Goal: Task Accomplishment & Management: Complete application form

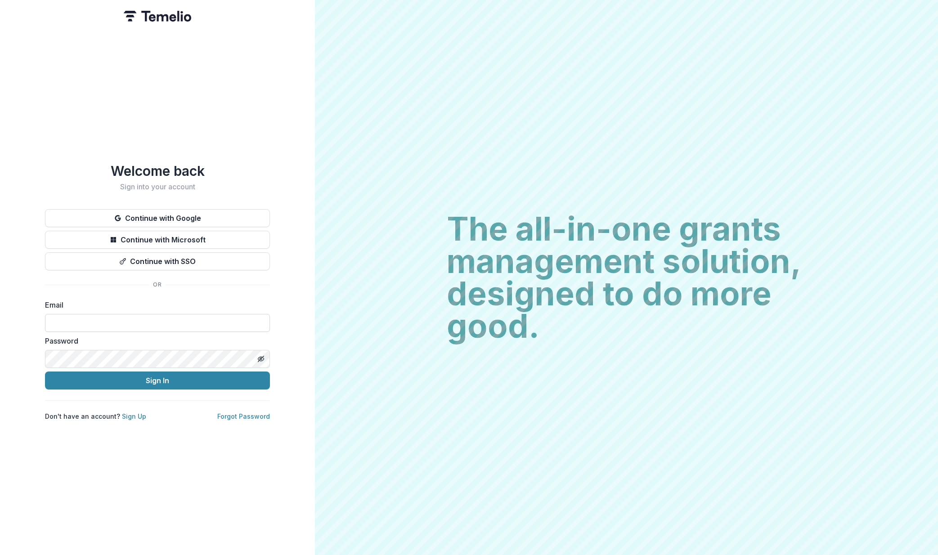
click at [105, 321] on input at bounding box center [157, 323] width 225 height 18
type input "**********"
click at [216, 376] on button "Sign In" at bounding box center [157, 380] width 225 height 18
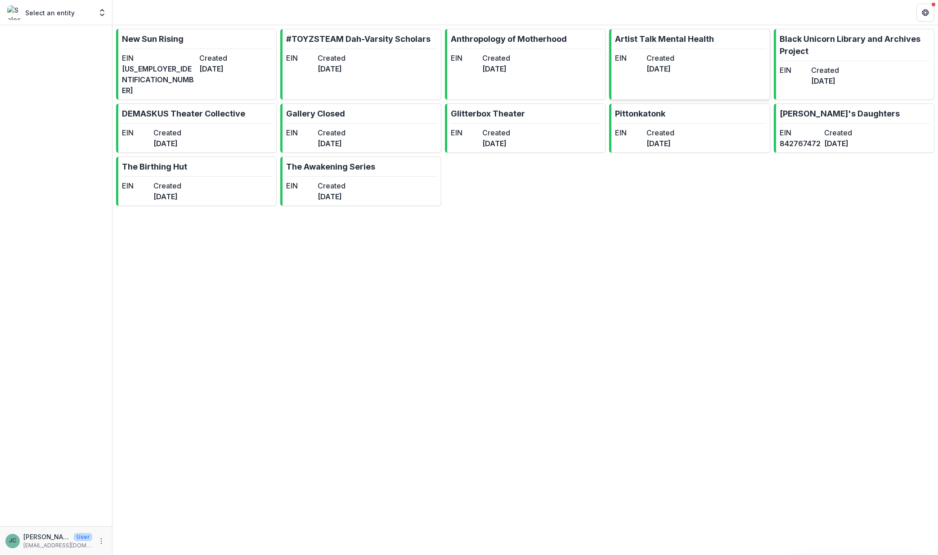
click at [674, 64] on dd "[DATE]" at bounding box center [660, 68] width 28 height 11
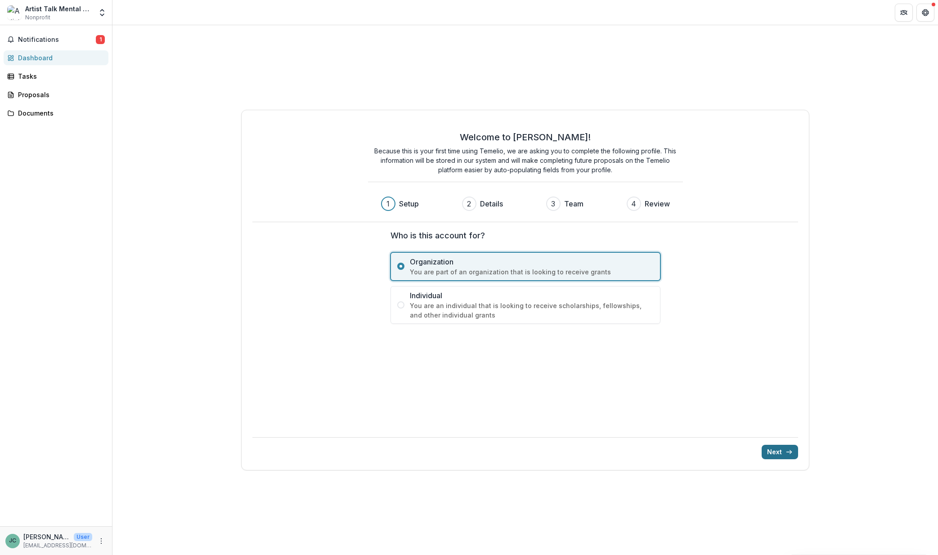
click at [772, 456] on button "Next" at bounding box center [779, 452] width 36 height 14
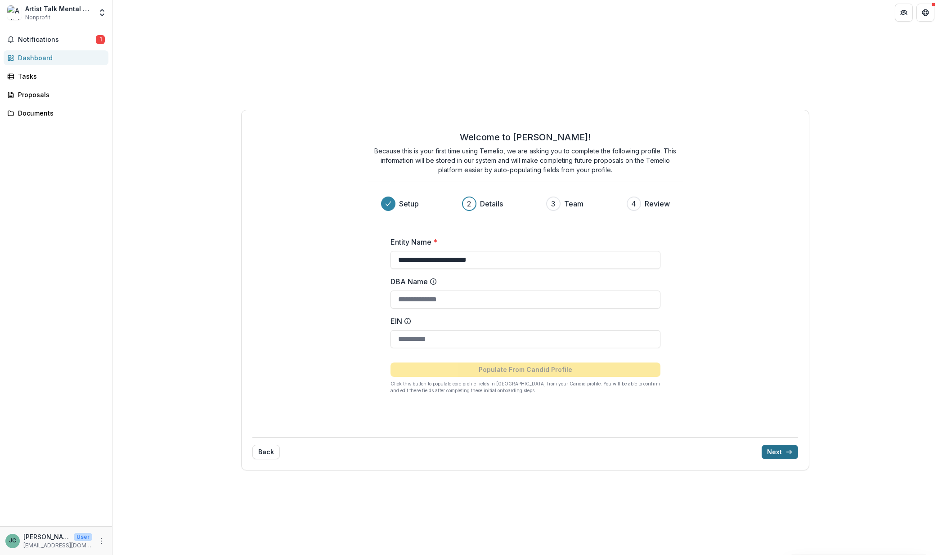
click at [772, 455] on button "Next" at bounding box center [779, 452] width 36 height 14
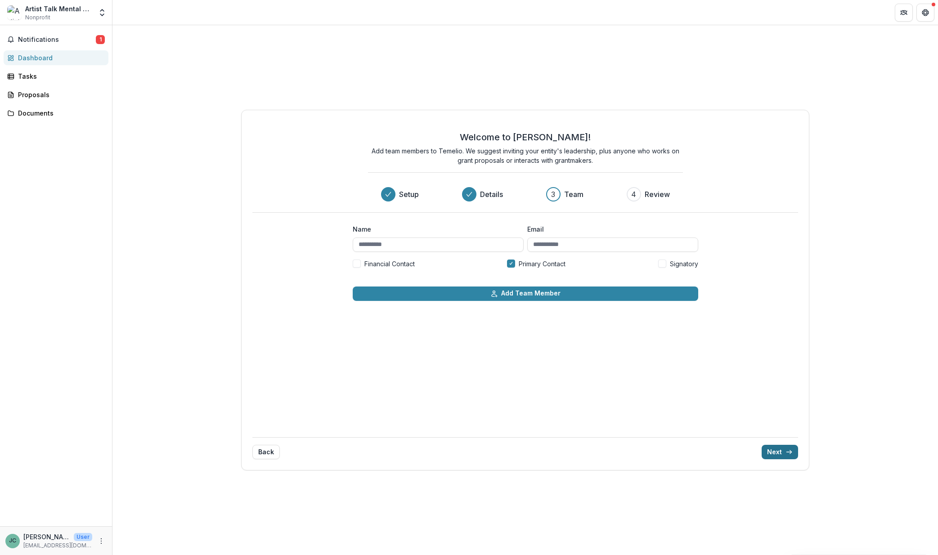
click at [781, 453] on button "Next" at bounding box center [779, 452] width 36 height 14
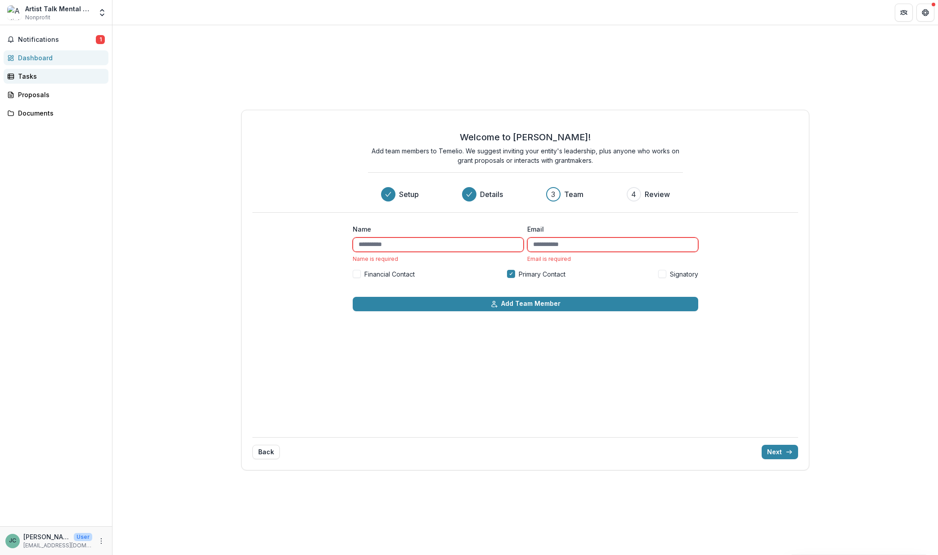
click at [16, 76] on link "Tasks" at bounding box center [56, 76] width 105 height 15
click at [34, 78] on div "Tasks" at bounding box center [59, 75] width 83 height 9
click at [49, 37] on span "Notifications" at bounding box center [57, 40] width 78 height 8
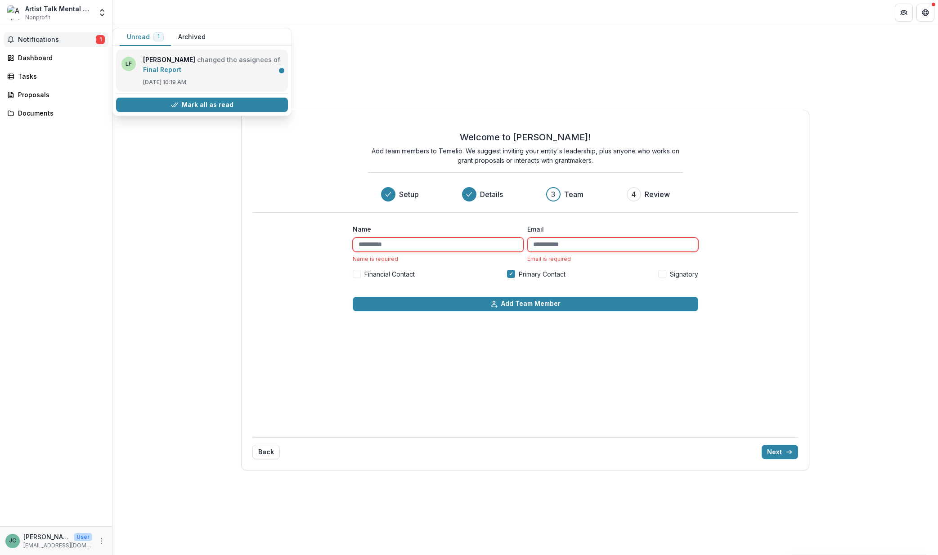
click at [154, 66] on link "Final Report" at bounding box center [162, 70] width 38 height 8
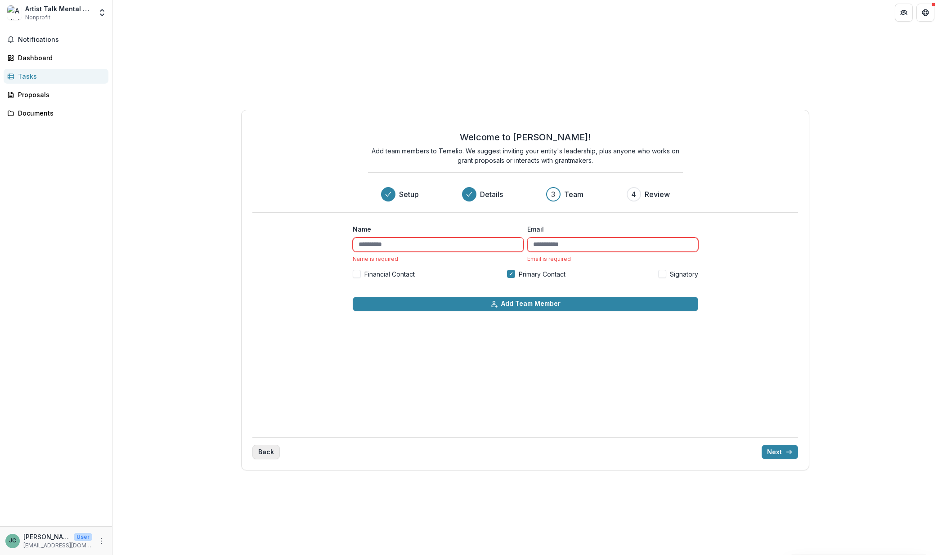
click at [258, 452] on button "Back" at bounding box center [265, 452] width 27 height 14
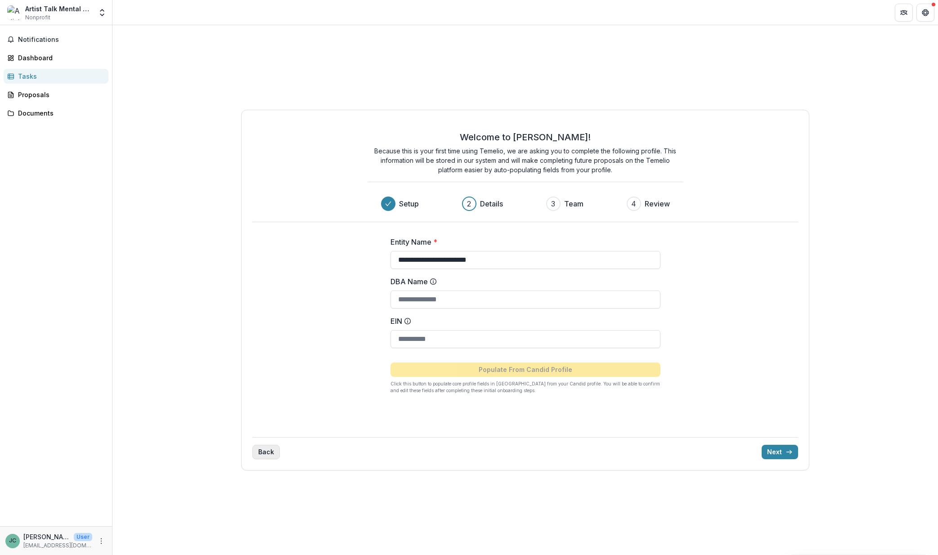
click at [263, 454] on button "Back" at bounding box center [265, 452] width 27 height 14
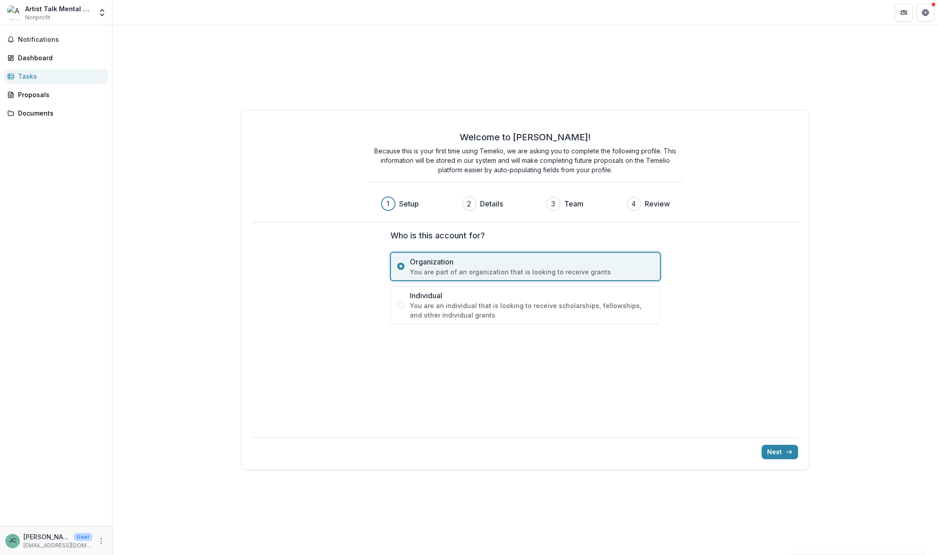
click at [263, 454] on div "Next" at bounding box center [524, 448] width 545 height 22
click at [778, 447] on button "Next" at bounding box center [779, 452] width 36 height 14
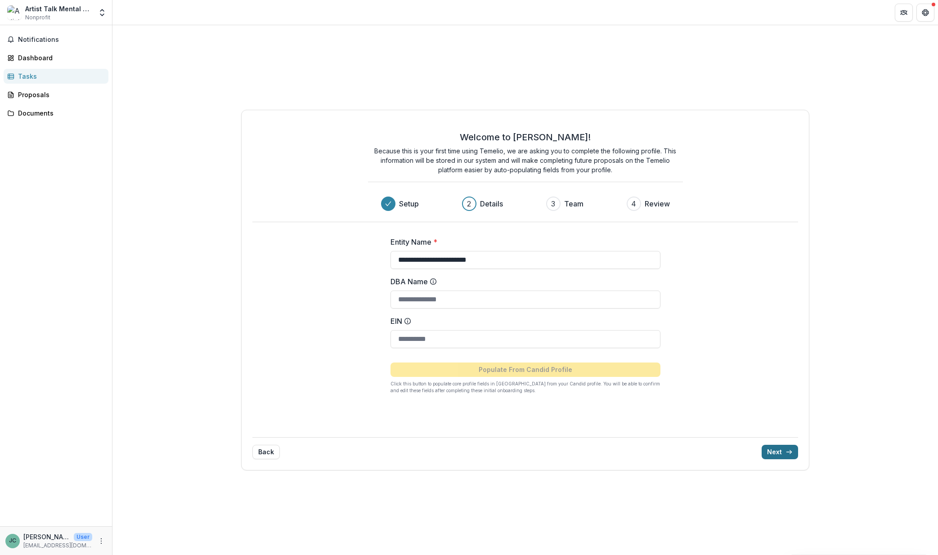
click at [773, 451] on button "Next" at bounding box center [779, 452] width 36 height 14
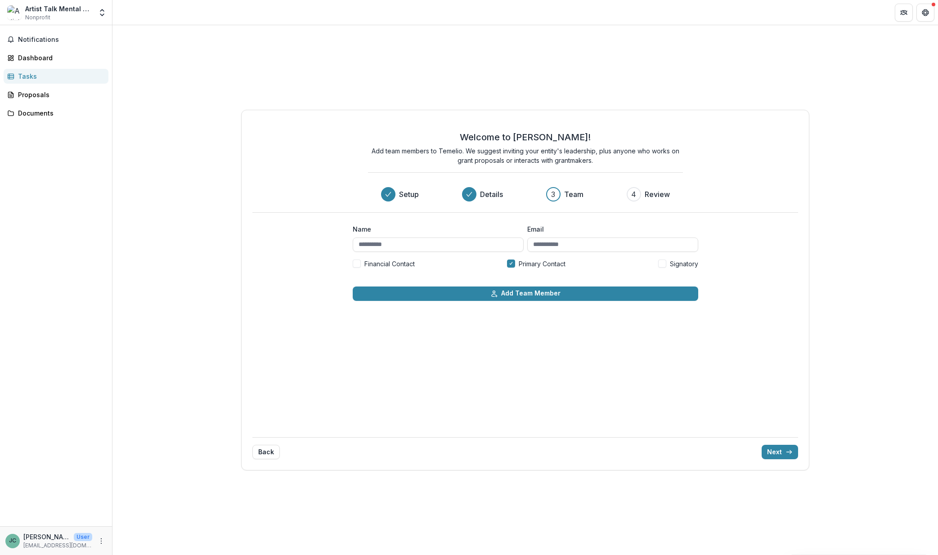
click at [360, 263] on span at bounding box center [357, 263] width 8 height 8
click at [512, 264] on icon at bounding box center [511, 263] width 4 height 3
click at [387, 245] on input "Name" at bounding box center [438, 244] width 171 height 14
type input "**********"
click at [554, 245] on input "Email" at bounding box center [612, 244] width 171 height 14
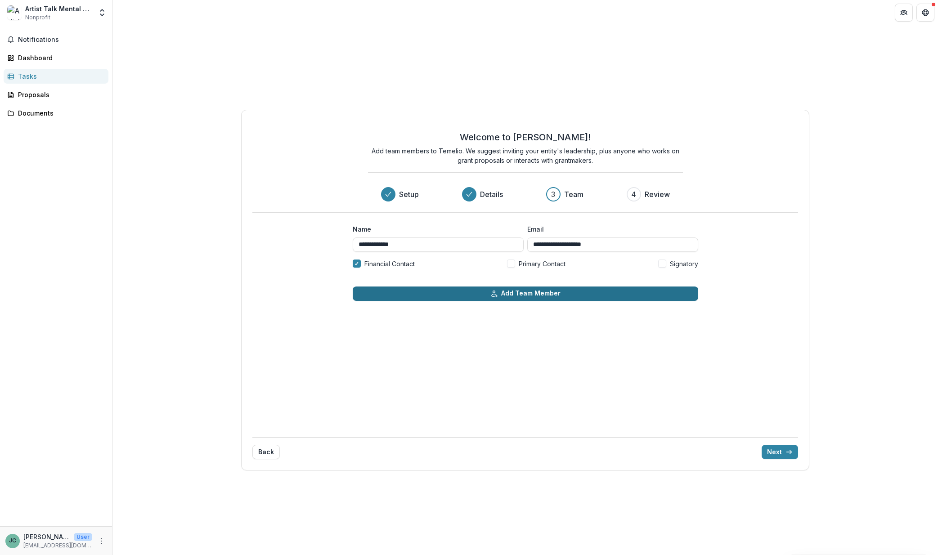
type input "**********"
click at [531, 297] on button "Add Team Member" at bounding box center [525, 293] width 345 height 14
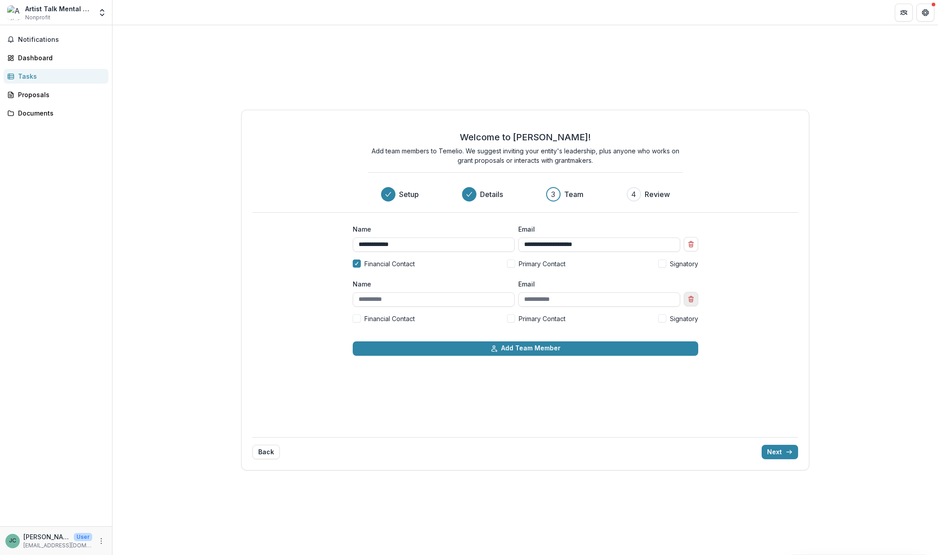
click at [691, 299] on line "Remove team member" at bounding box center [691, 300] width 0 height 2
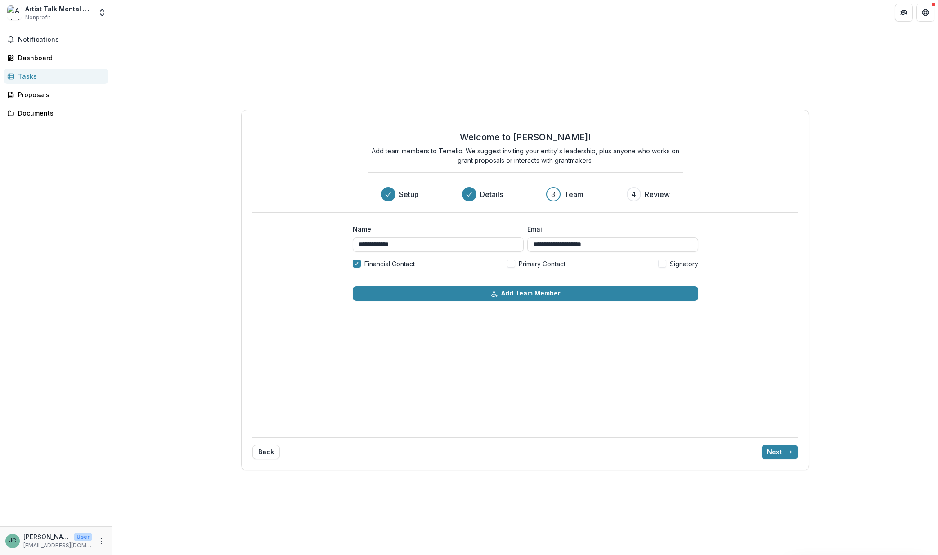
click at [661, 261] on span at bounding box center [662, 263] width 8 height 8
click at [779, 451] on button "Next" at bounding box center [779, 452] width 36 height 14
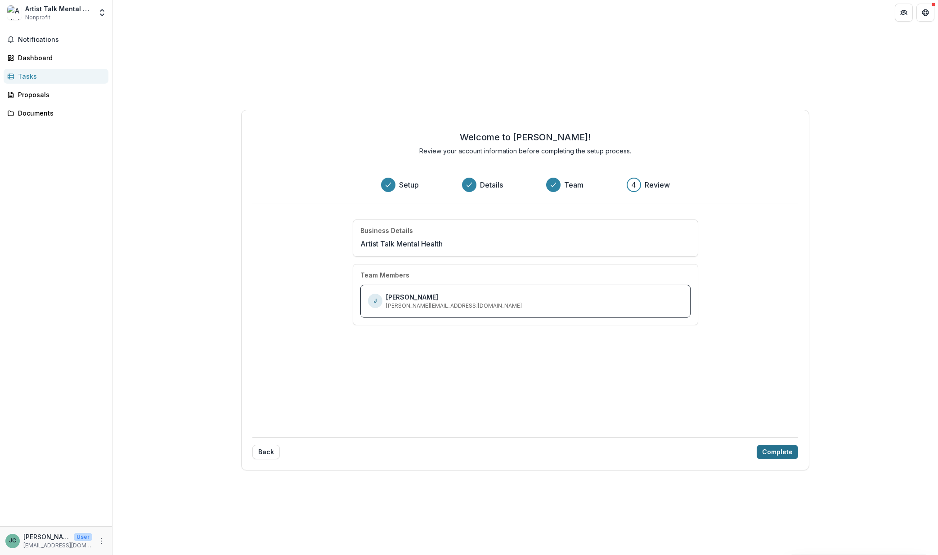
click at [779, 451] on button "Complete" at bounding box center [776, 452] width 41 height 14
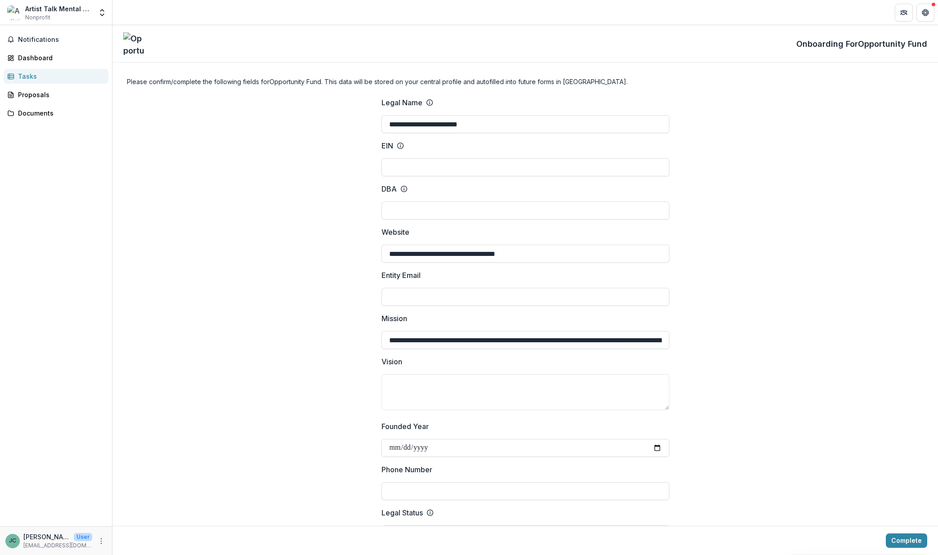
click at [35, 43] on span "Notifications" at bounding box center [61, 40] width 87 height 8
click at [31, 45] on button "Notifications" at bounding box center [56, 39] width 105 height 14
click at [23, 79] on div "Tasks" at bounding box center [59, 75] width 83 height 9
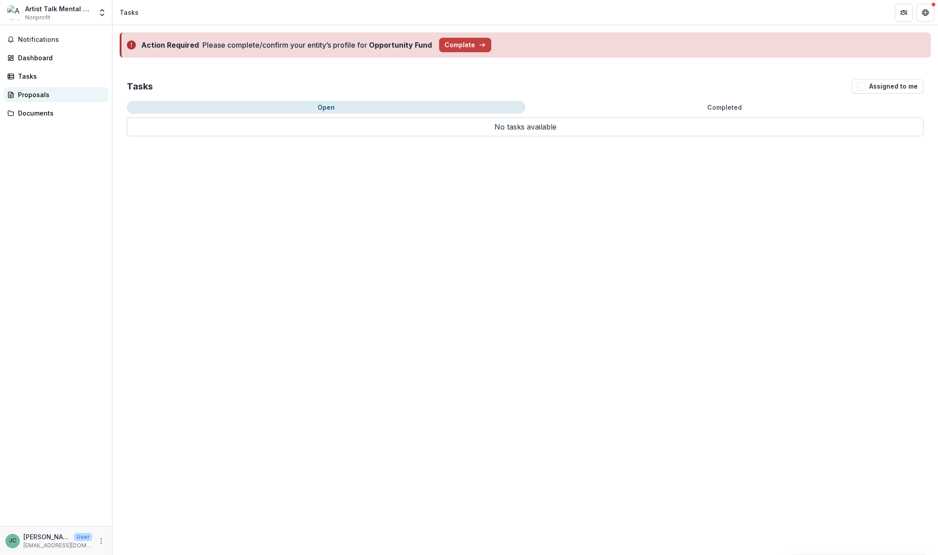
click at [35, 92] on div "Proposals" at bounding box center [59, 94] width 83 height 9
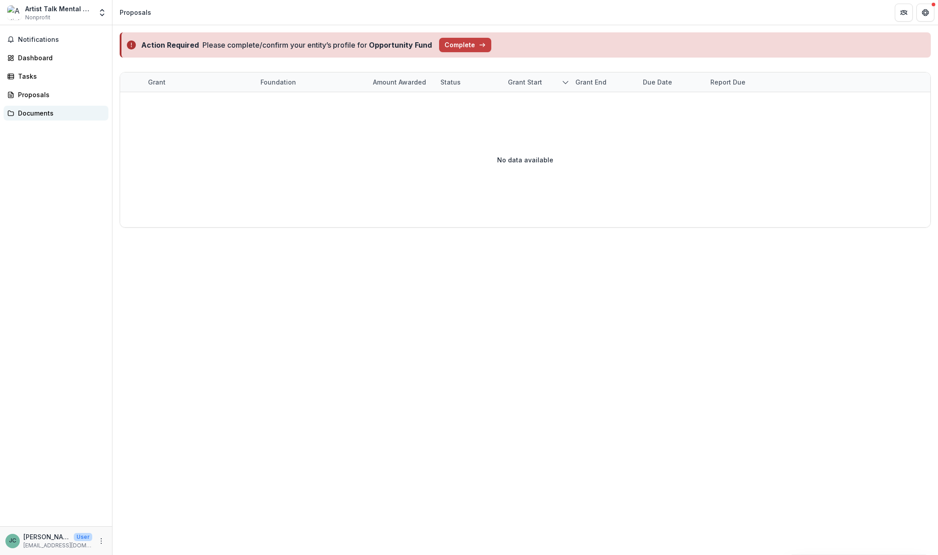
click at [35, 112] on div "Documents" at bounding box center [59, 112] width 83 height 9
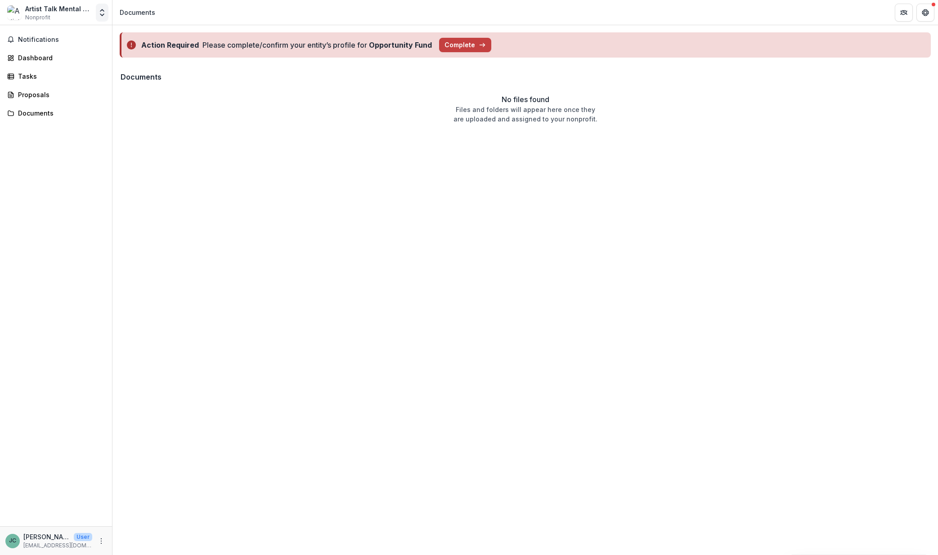
click at [98, 13] on icon "Open entity switcher" at bounding box center [102, 12] width 9 height 9
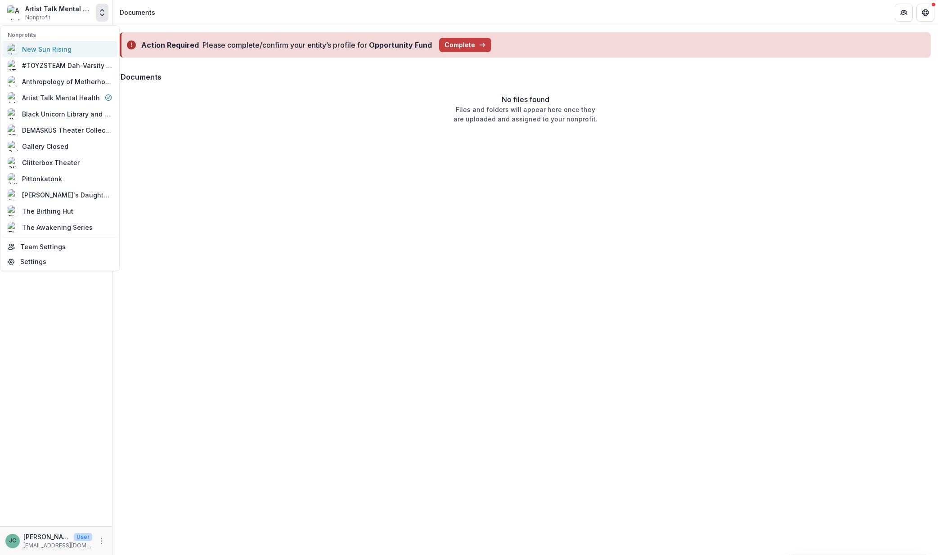
click at [48, 52] on div "New Sun Rising" at bounding box center [46, 49] width 49 height 9
